Goal: Task Accomplishment & Management: Manage account settings

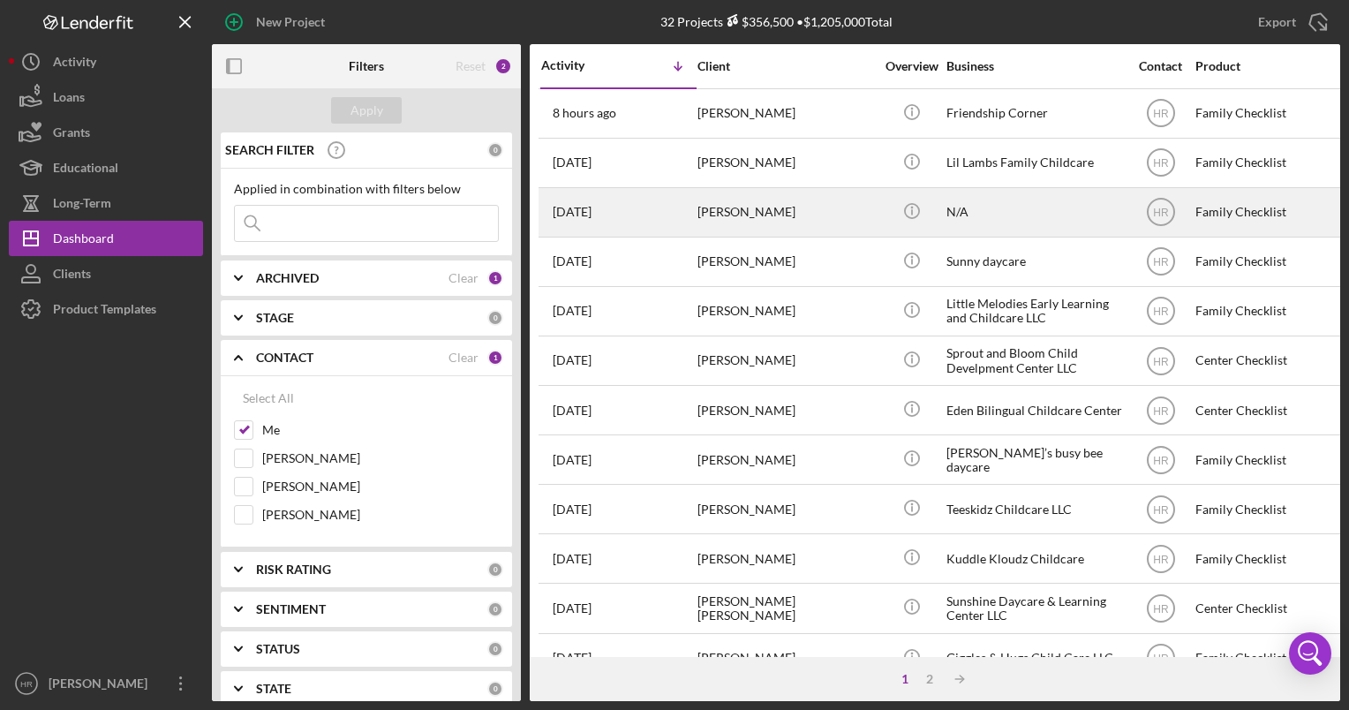
click at [986, 221] on div "N/A" at bounding box center [1035, 212] width 177 height 47
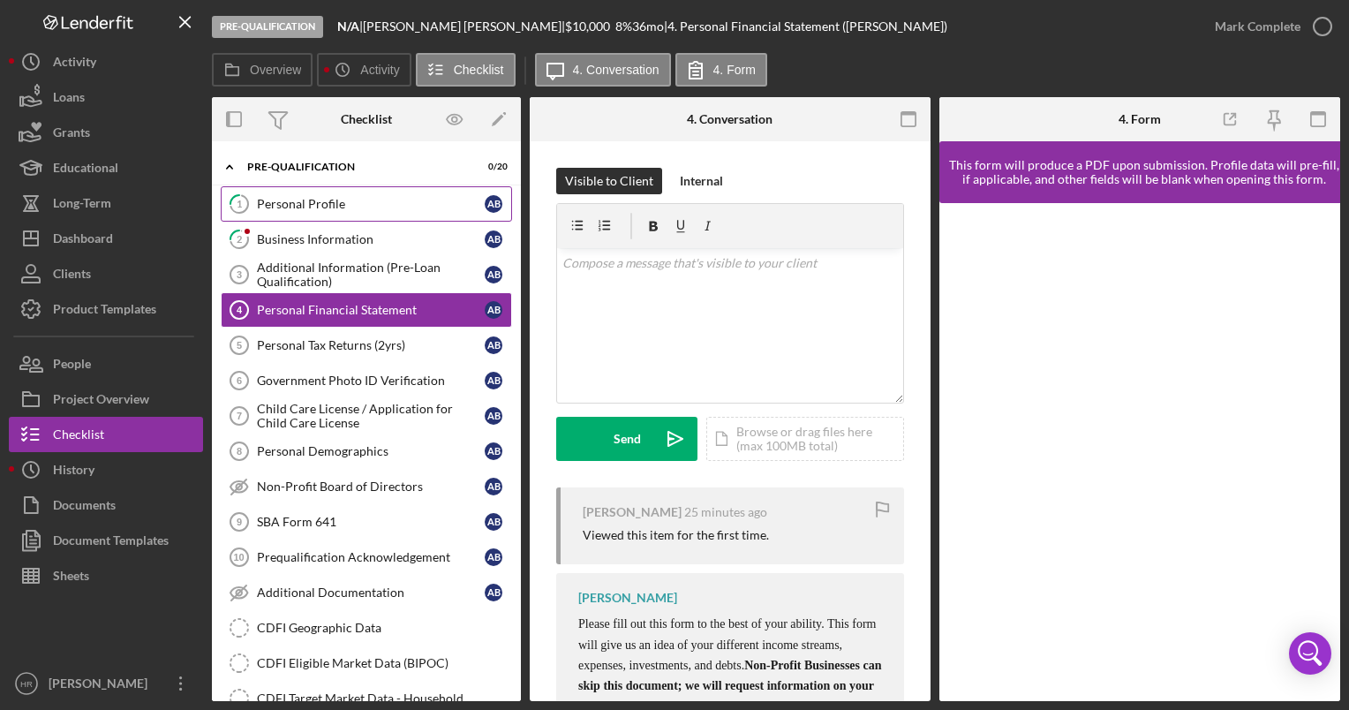
click at [295, 207] on div "Personal Profile" at bounding box center [371, 204] width 228 height 14
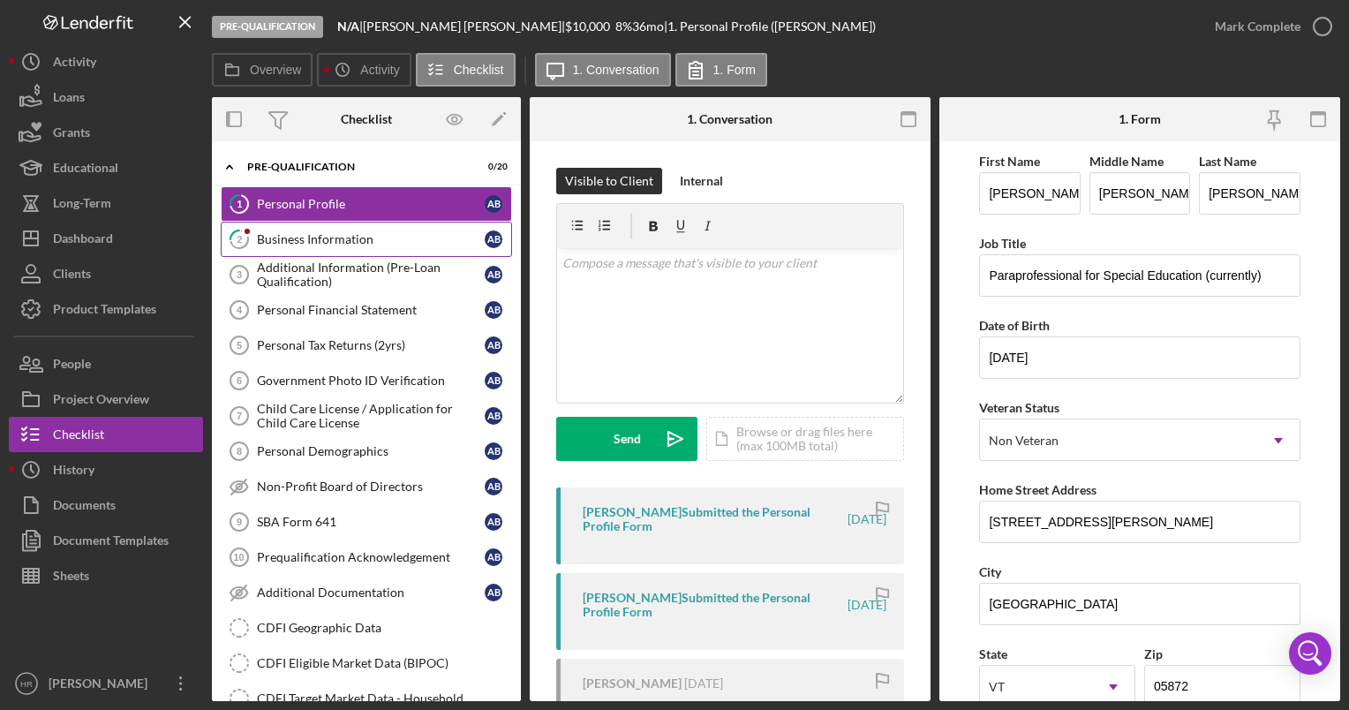
click at [314, 224] on link "2 Business Information A B" at bounding box center [366, 239] width 291 height 35
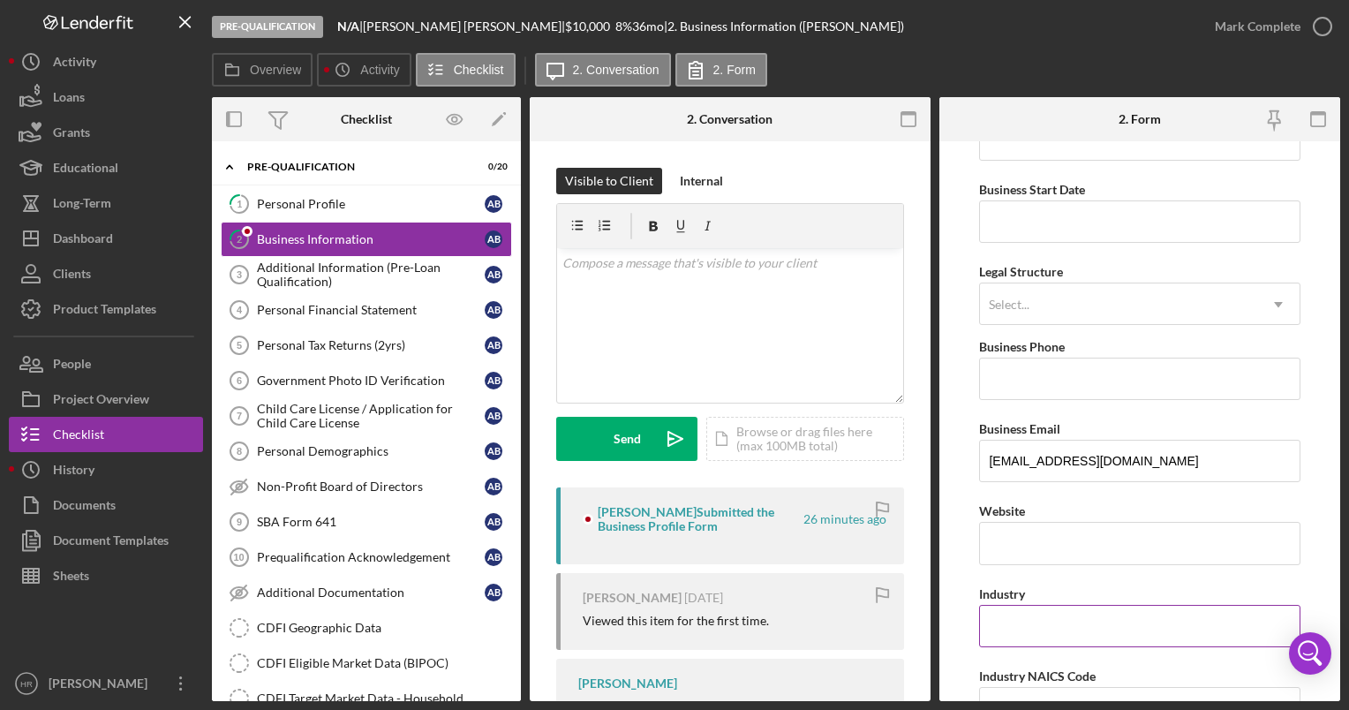
scroll to position [353, 0]
